Goal: Navigation & Orientation: Find specific page/section

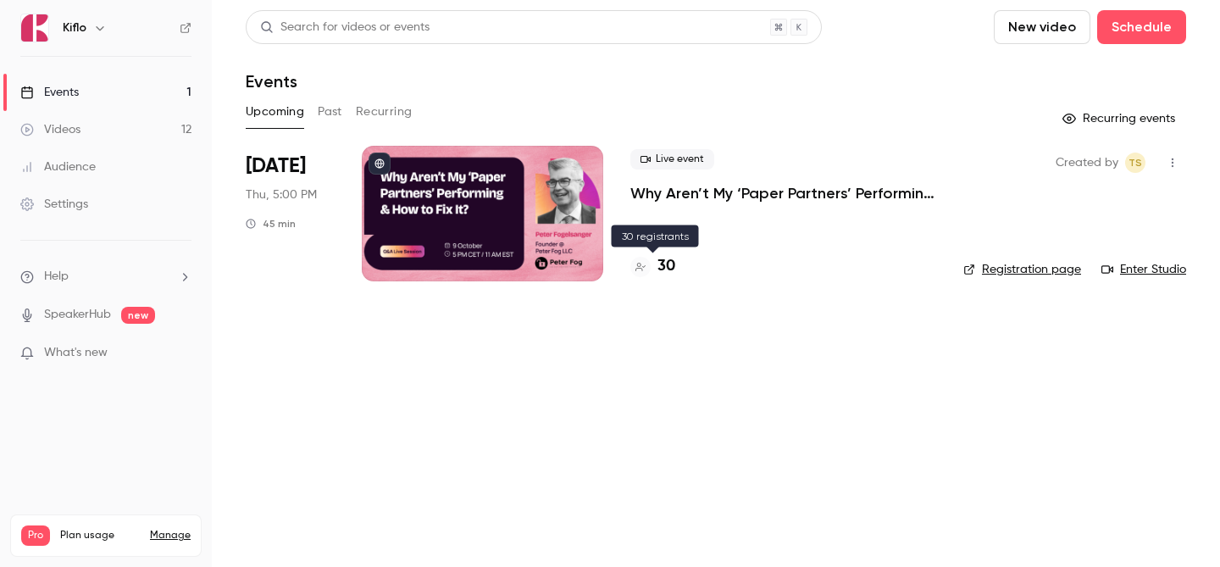
click at [671, 263] on h4 "30" at bounding box center [666, 266] width 18 height 23
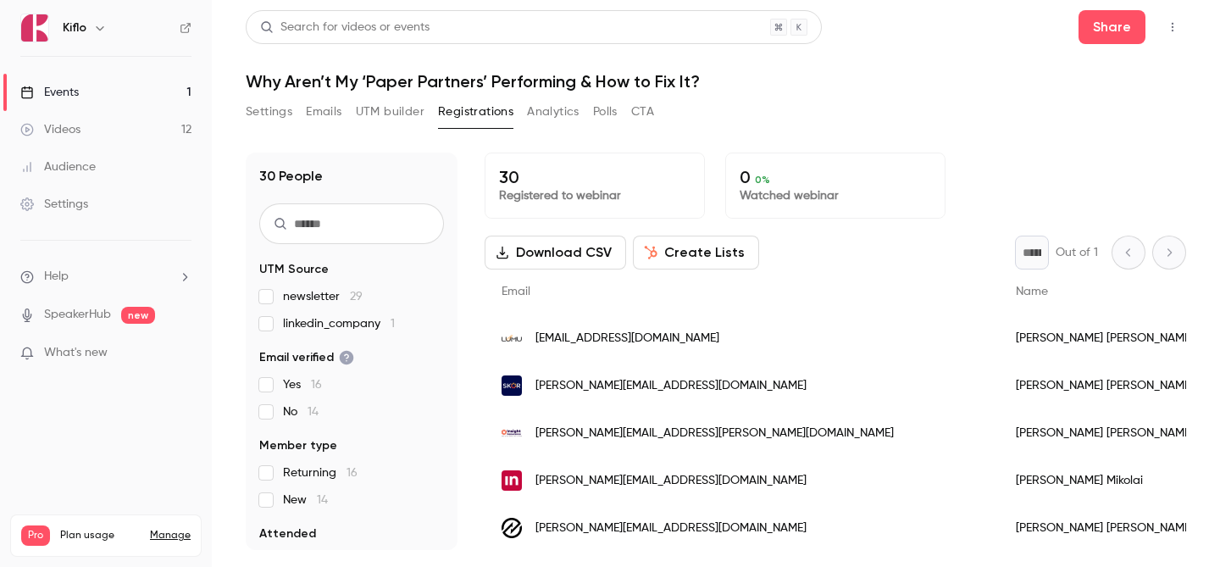
click at [168, 125] on link "Videos 12" at bounding box center [106, 129] width 212 height 37
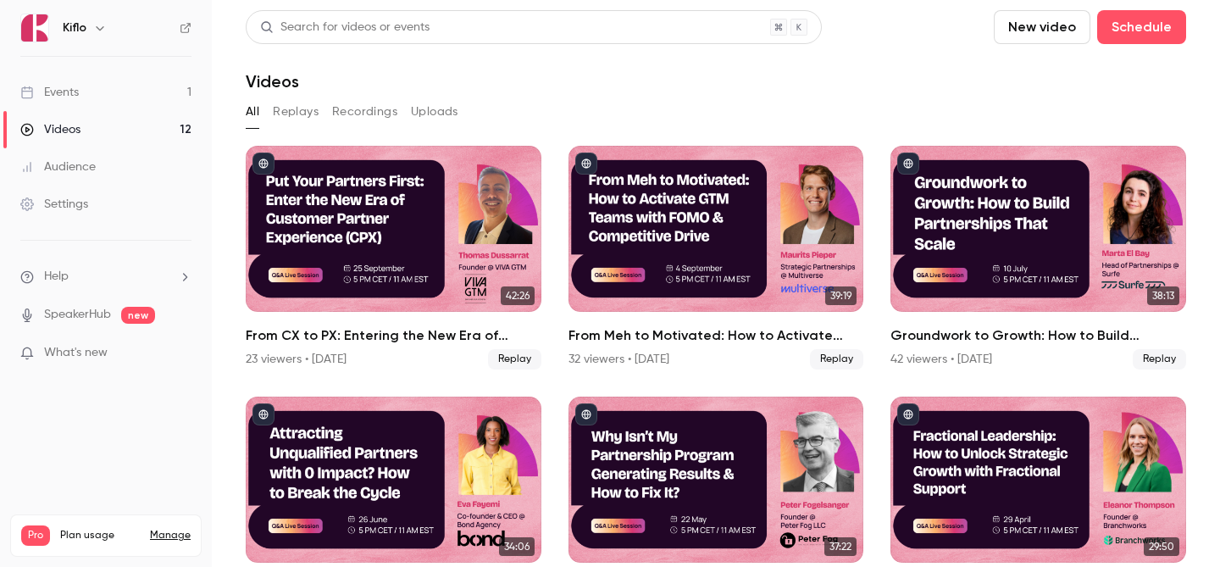
click at [136, 134] on link "Videos 12" at bounding box center [106, 129] width 212 height 37
click at [123, 104] on link "Events 1" at bounding box center [106, 92] width 212 height 37
